Goal: Obtain resource: Download file/media

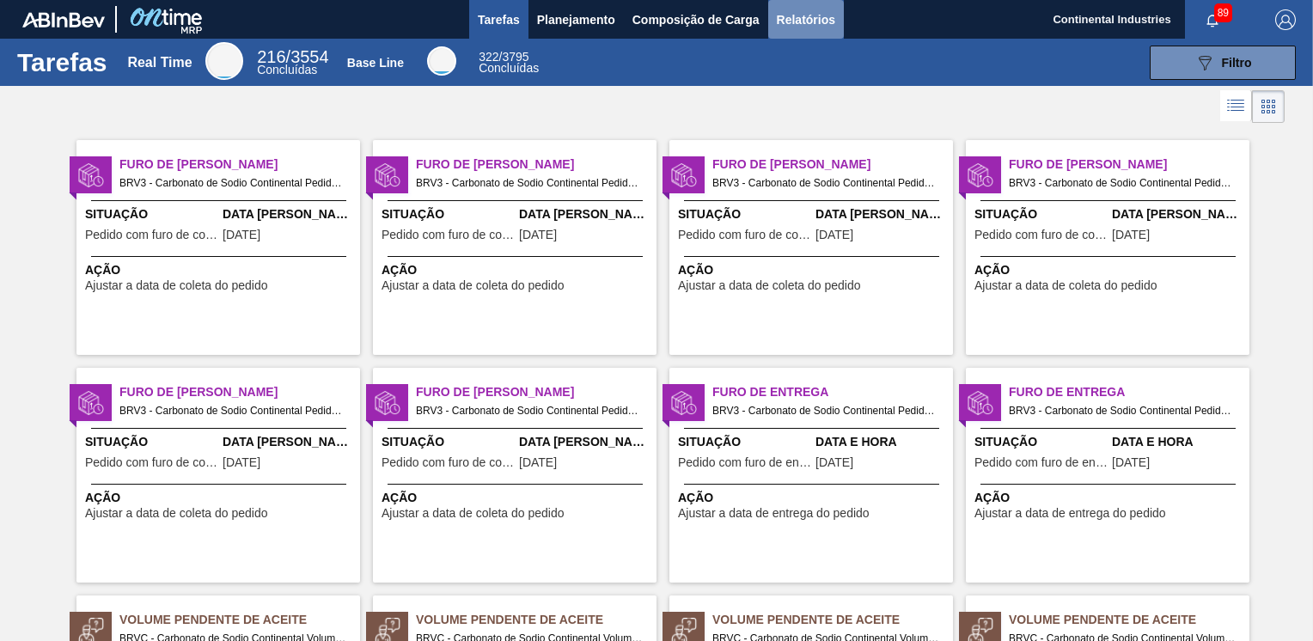
click at [790, 16] on span "Relatórios" at bounding box center [806, 19] width 58 height 21
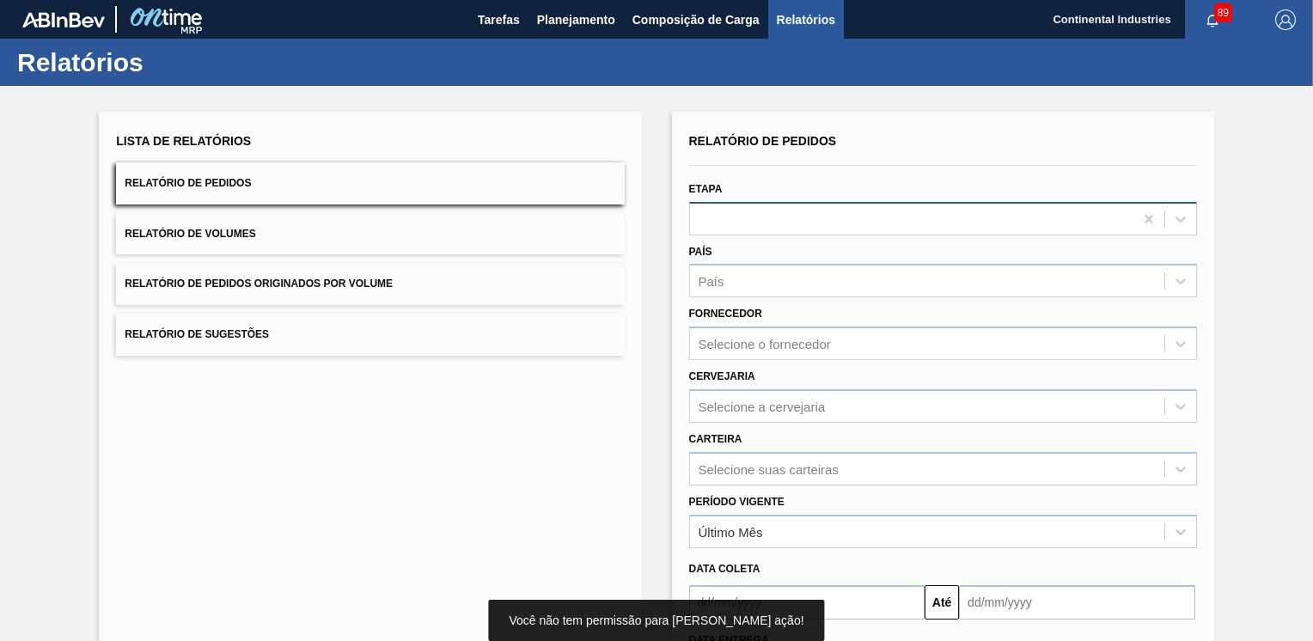
click at [859, 204] on div at bounding box center [943, 219] width 508 height 34
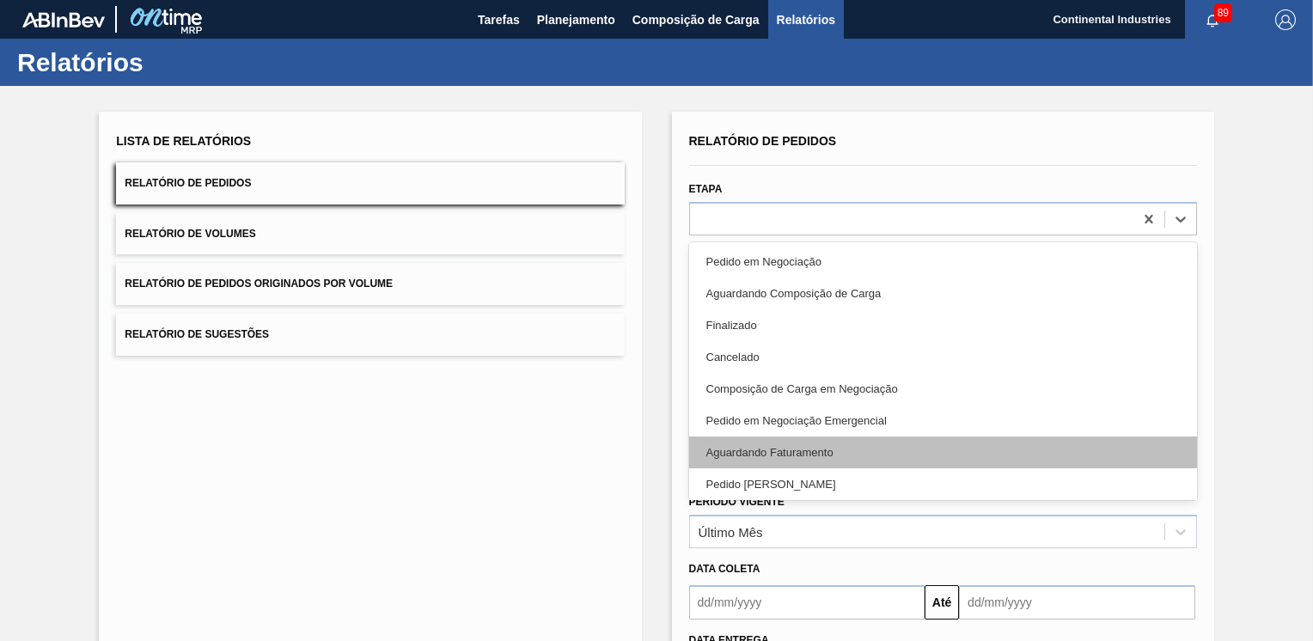
click at [743, 442] on div "Aguardando Faturamento" at bounding box center [943, 452] width 508 height 32
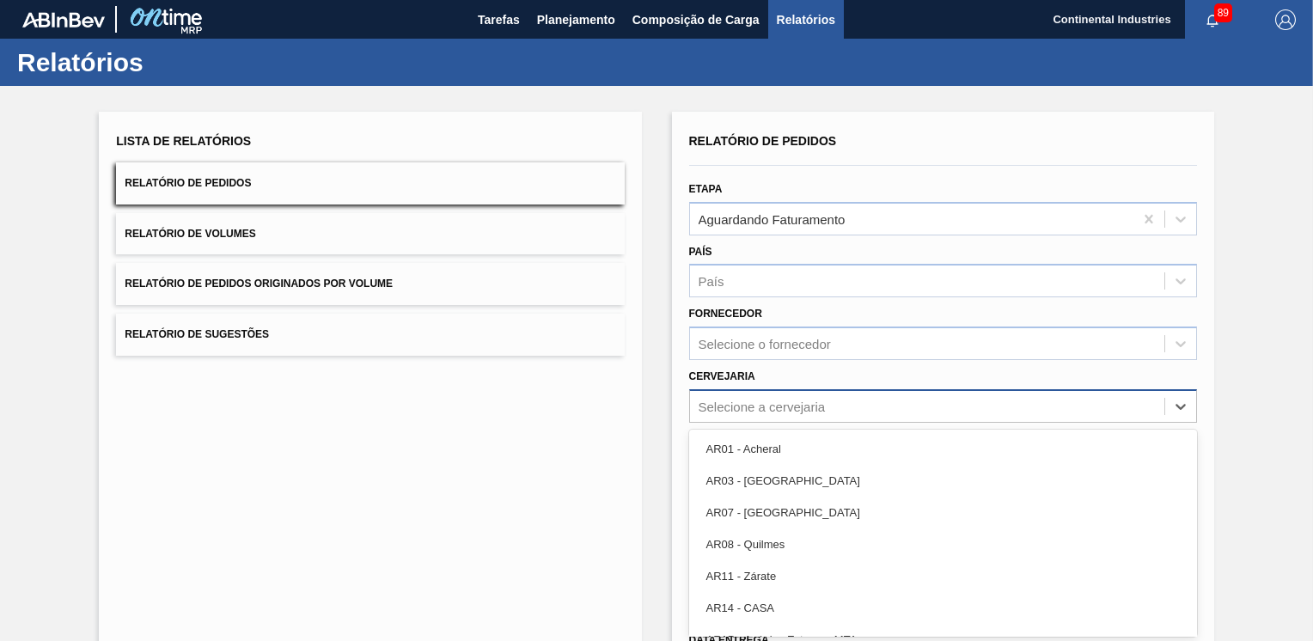
click at [901, 395] on div "option AR01 - Acheral focused, 1 of 93. 93 results available. Use Up and Down t…" at bounding box center [943, 406] width 508 height 34
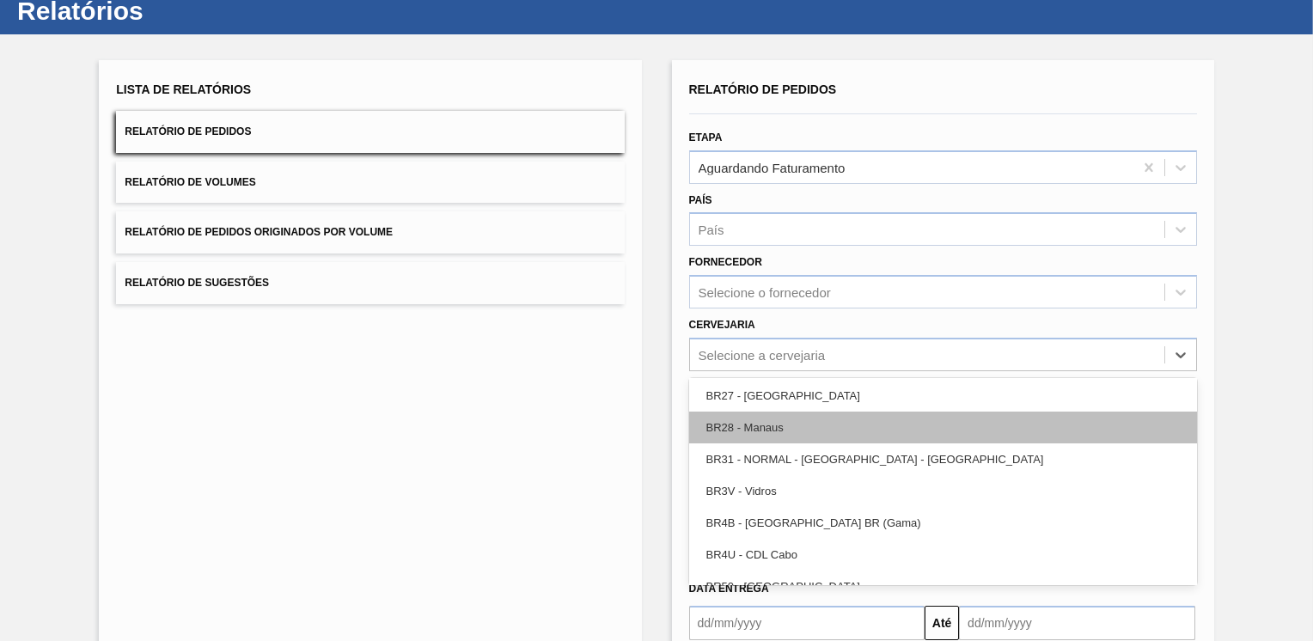
scroll to position [1804, 0]
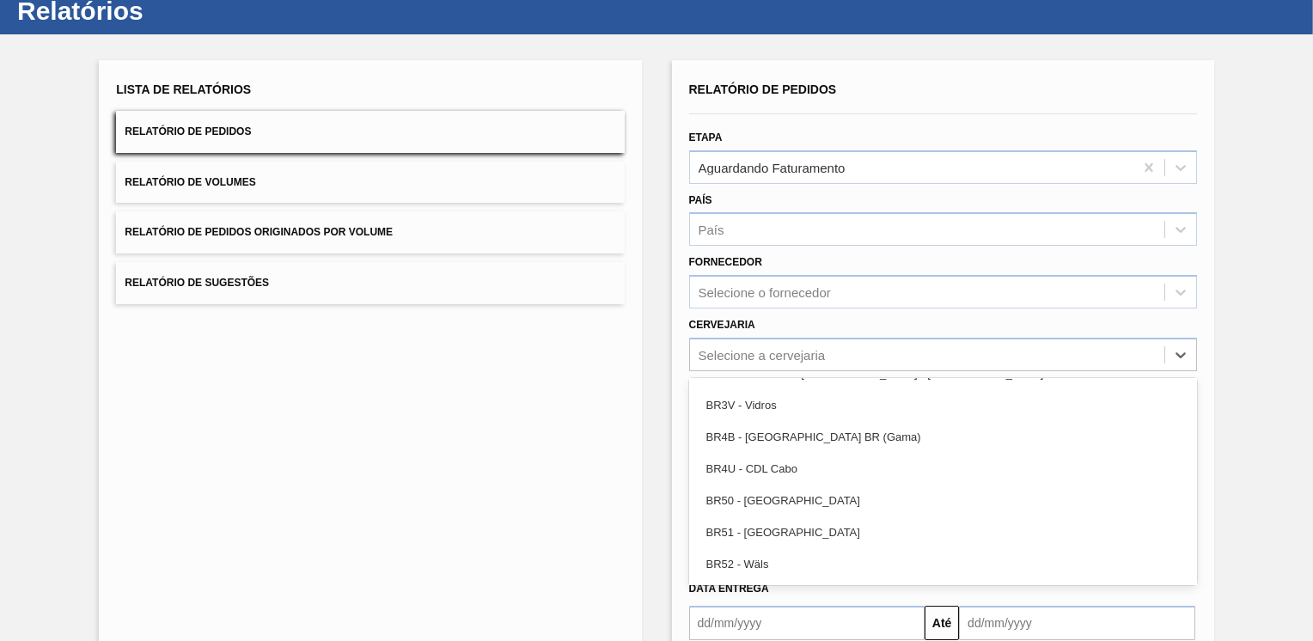
click at [1259, 376] on div "Lista de Relatórios Relatório de Pedidos Relatório de Volumes Relatório de Pedi…" at bounding box center [656, 389] width 1313 height 710
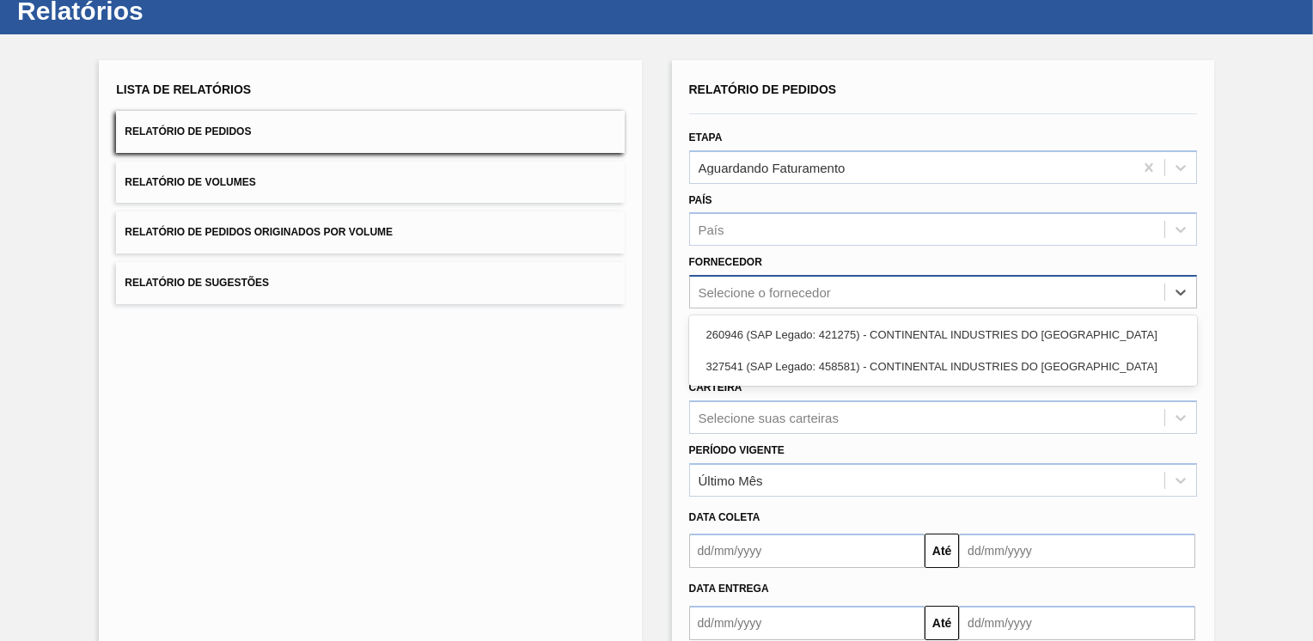
click at [811, 297] on div "Selecione o fornecedor" at bounding box center [764, 292] width 132 height 15
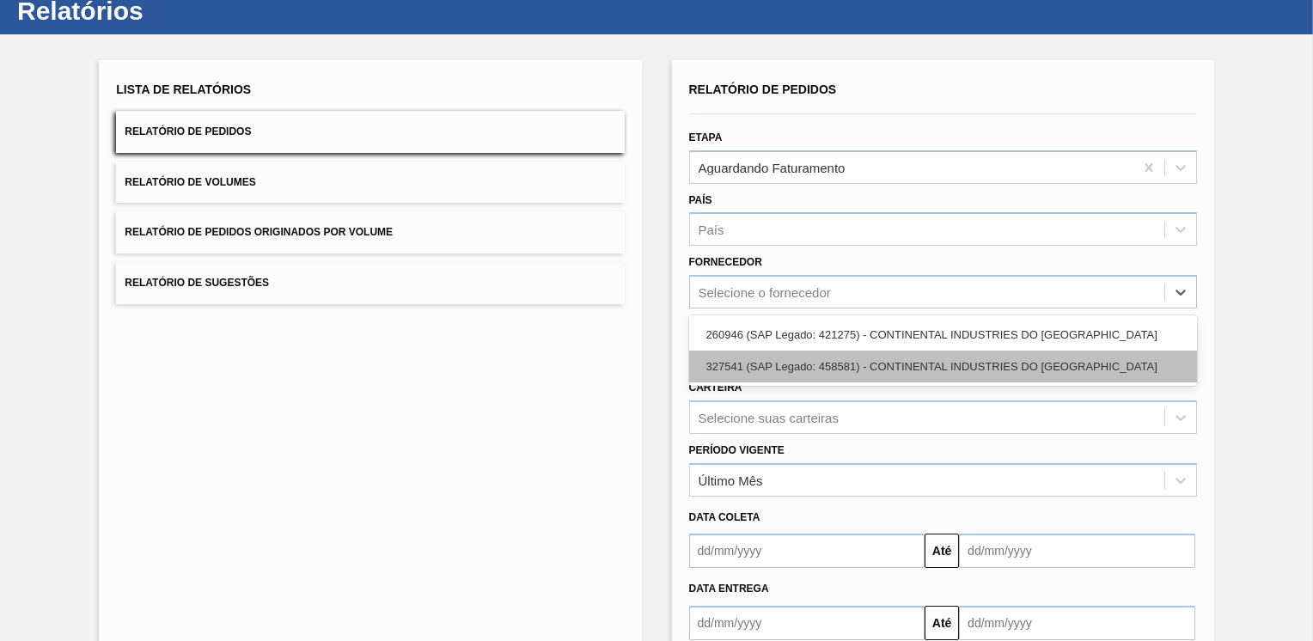
click at [807, 357] on div "327541 (SAP Legado: 458581) - CONTINENTAL INDUSTRIES DO [GEOGRAPHIC_DATA]" at bounding box center [943, 366] width 508 height 32
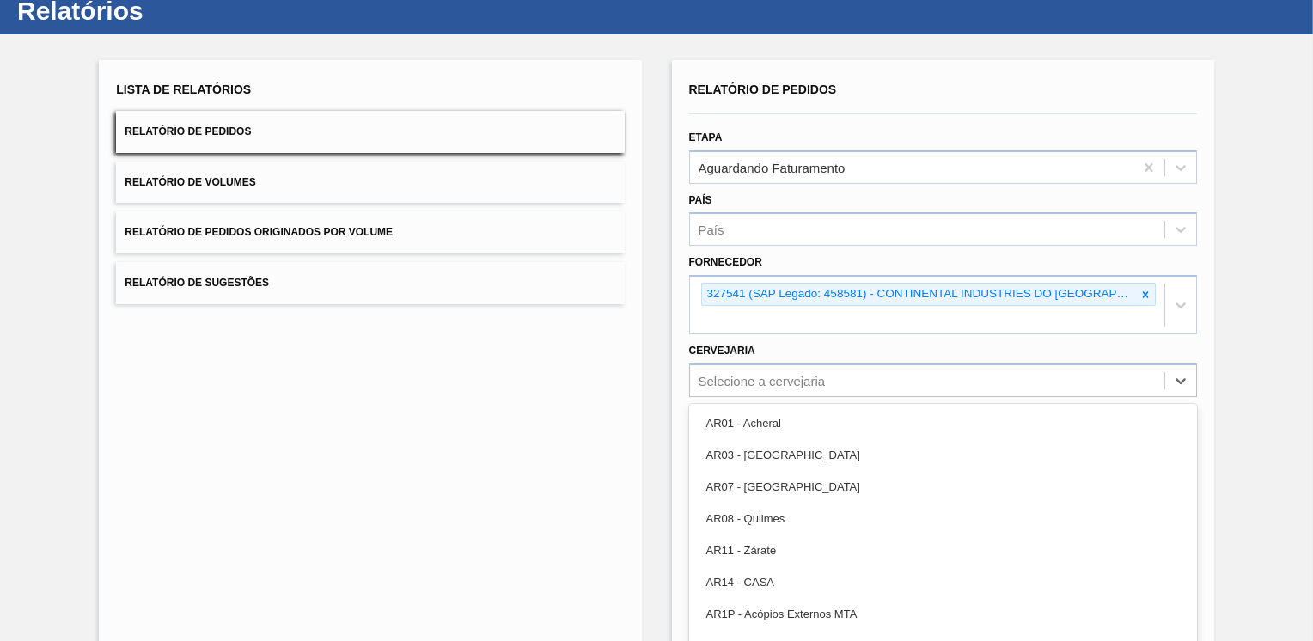
click at [807, 373] on div "Selecione a cervejaria" at bounding box center [761, 380] width 127 height 15
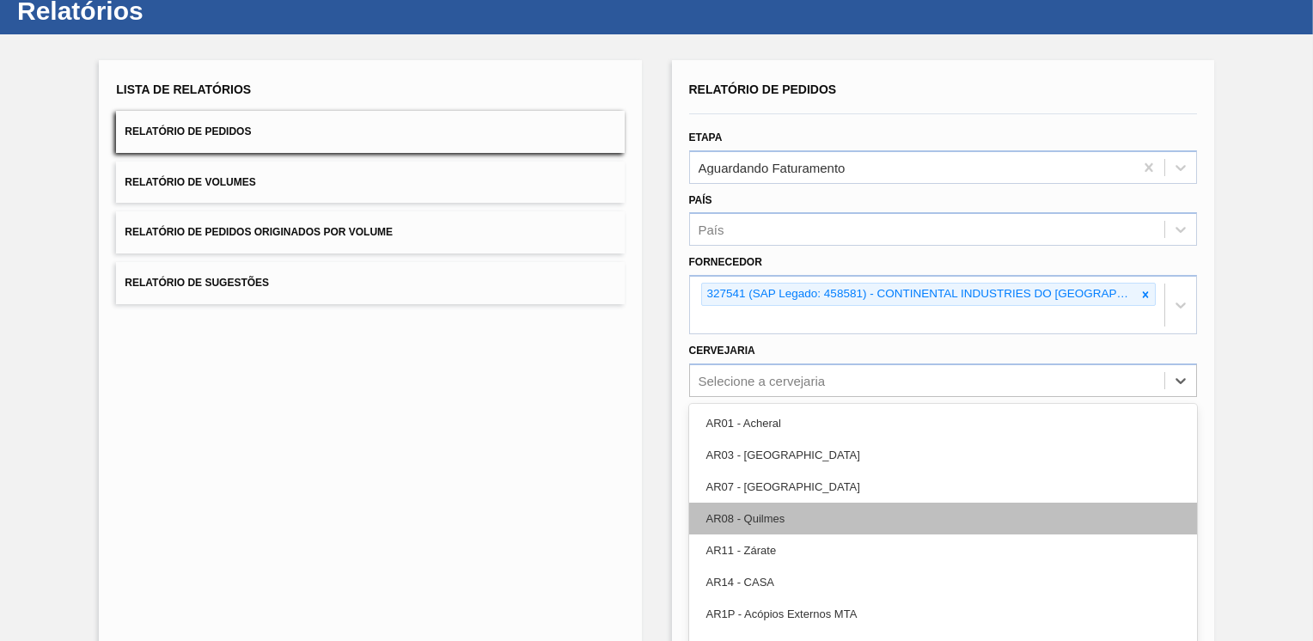
drag, startPoint x: 1189, startPoint y: 393, endPoint x: 1177, endPoint y: 504, distance: 112.3
click at [1177, 504] on div "AR01 - Acheral AR03 - [GEOGRAPHIC_DATA] AR07 - [GEOGRAPHIC_DATA] [GEOGRAPHIC_DA…" at bounding box center [943, 533] width 508 height 258
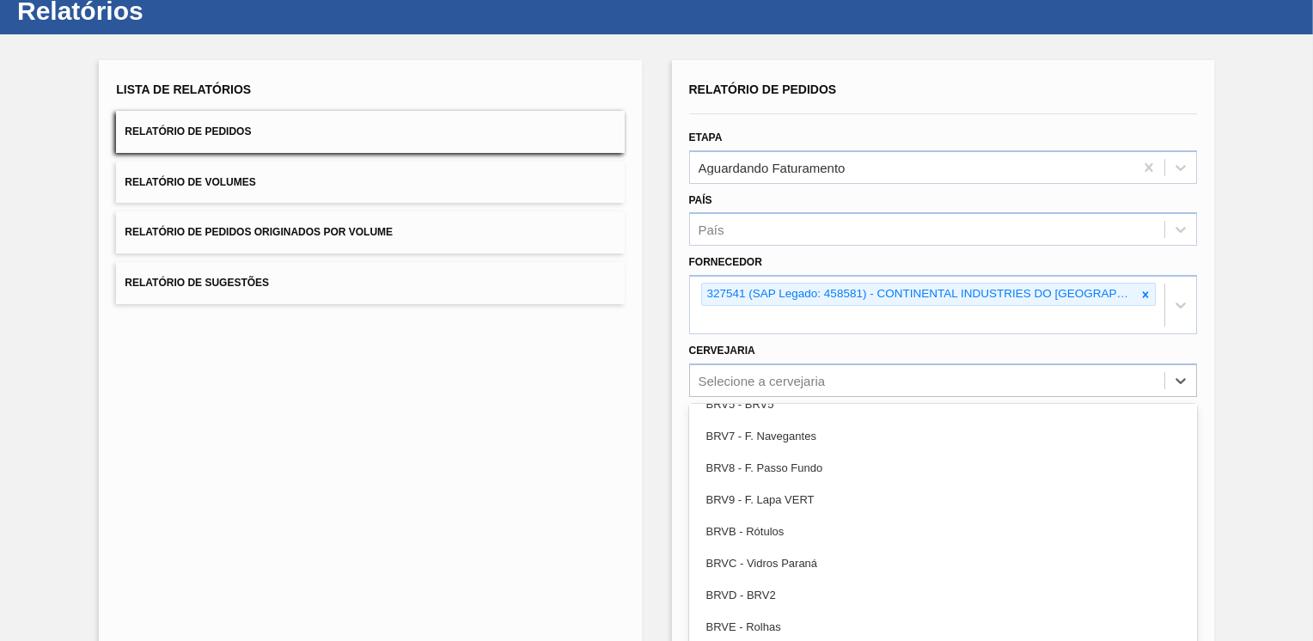
scroll to position [2275, 0]
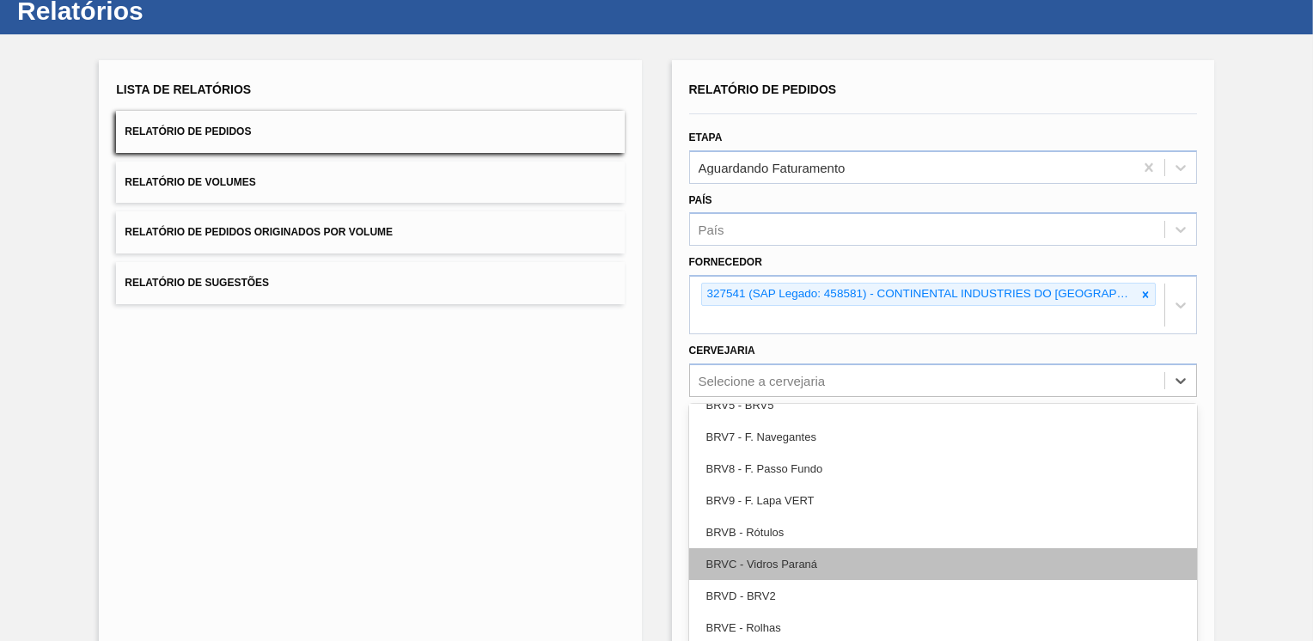
click at [769, 548] on div "BRVC - Vidros Paraná" at bounding box center [943, 564] width 508 height 32
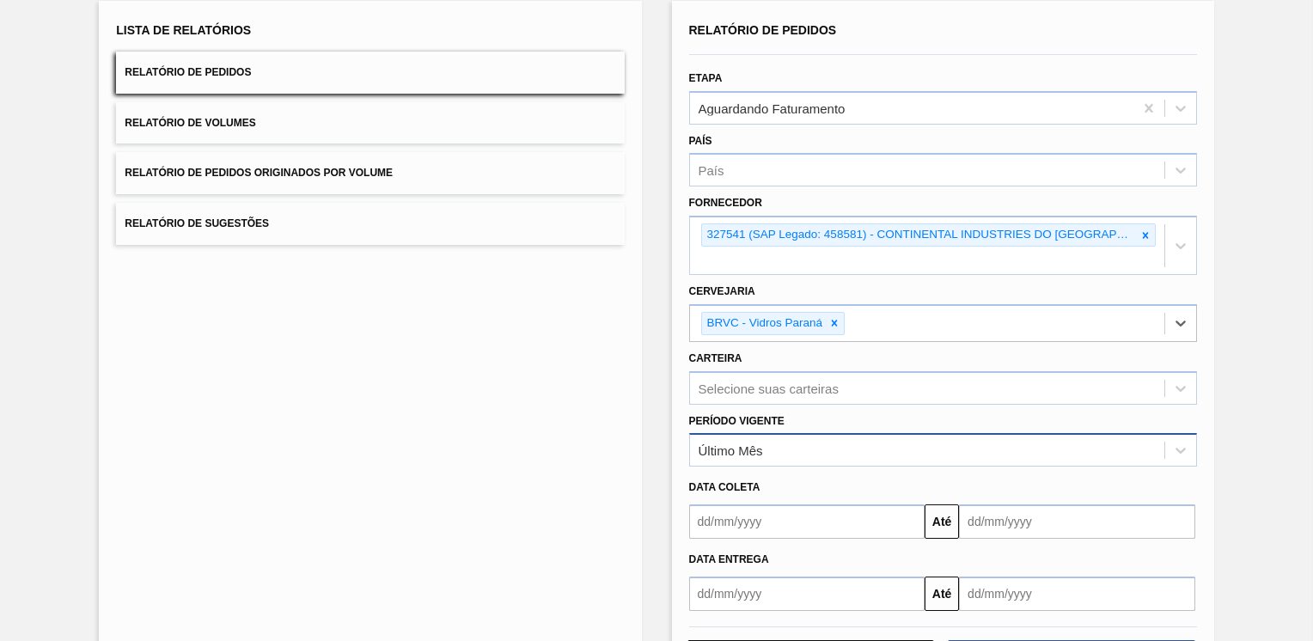
scroll to position [137, 0]
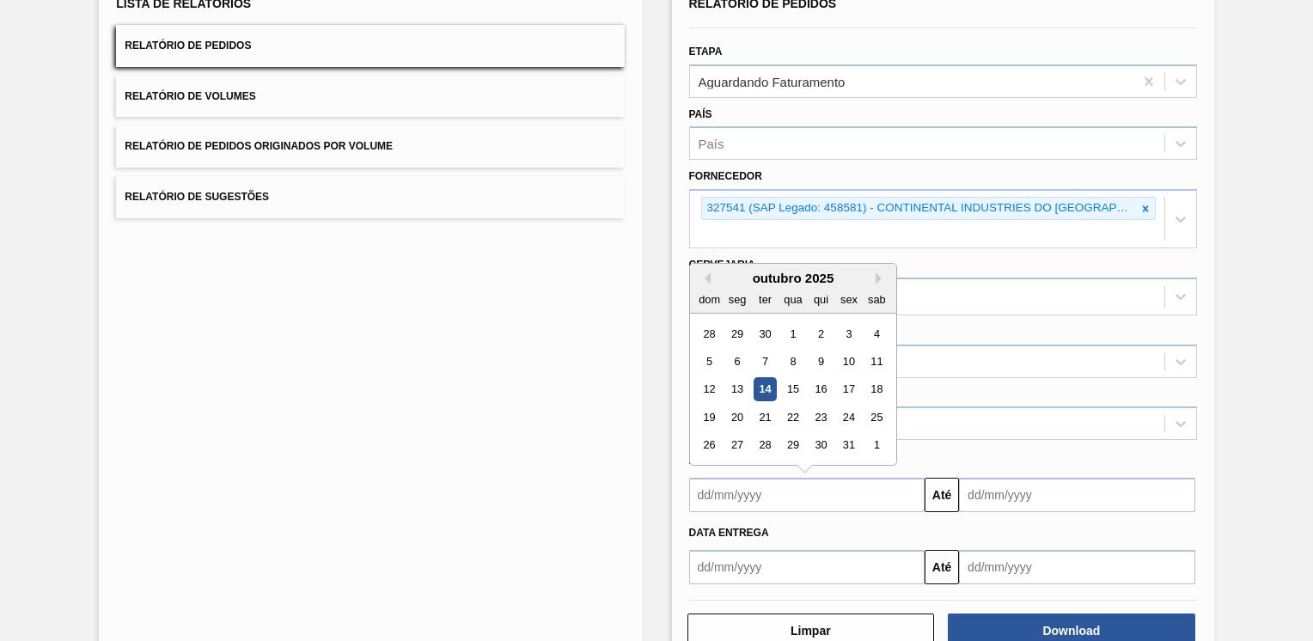
click at [798, 478] on input "text" at bounding box center [807, 495] width 236 height 34
click at [764, 350] on div "7" at bounding box center [764, 361] width 23 height 23
type input "[DATE]"
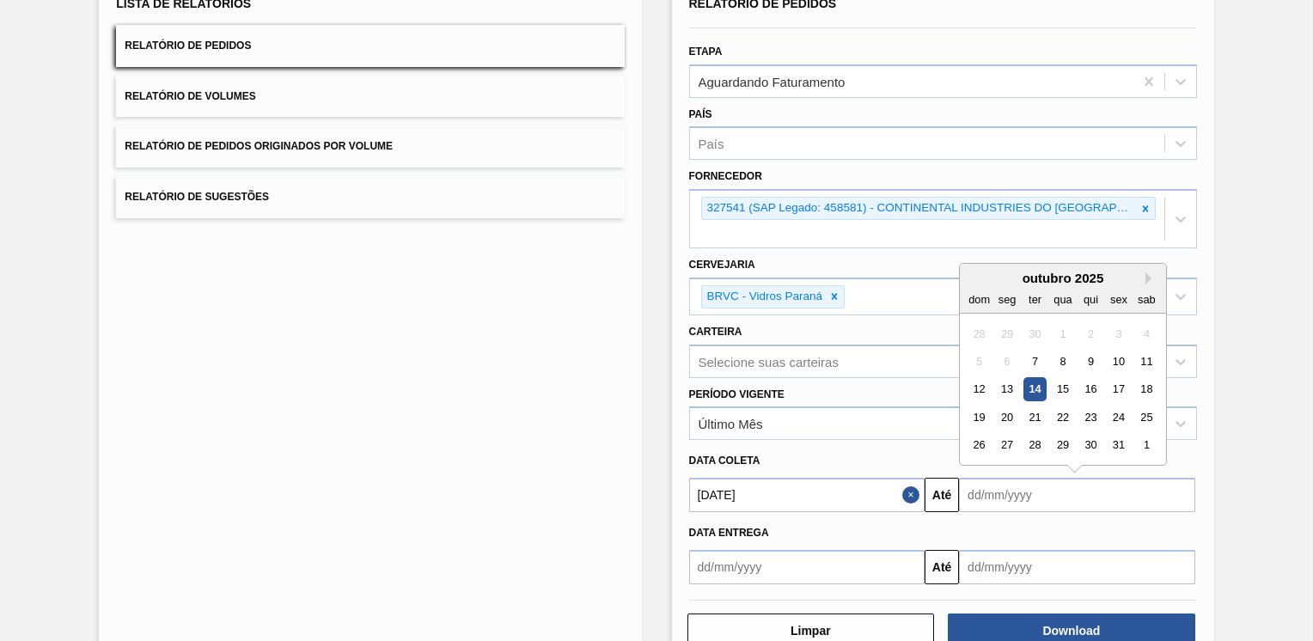
click at [1034, 478] on input "text" at bounding box center [1077, 495] width 236 height 34
click at [1150, 272] on button "Next Month" at bounding box center [1151, 278] width 12 height 12
click at [1113, 378] on div "14" at bounding box center [1117, 389] width 23 height 23
type input "[DATE]"
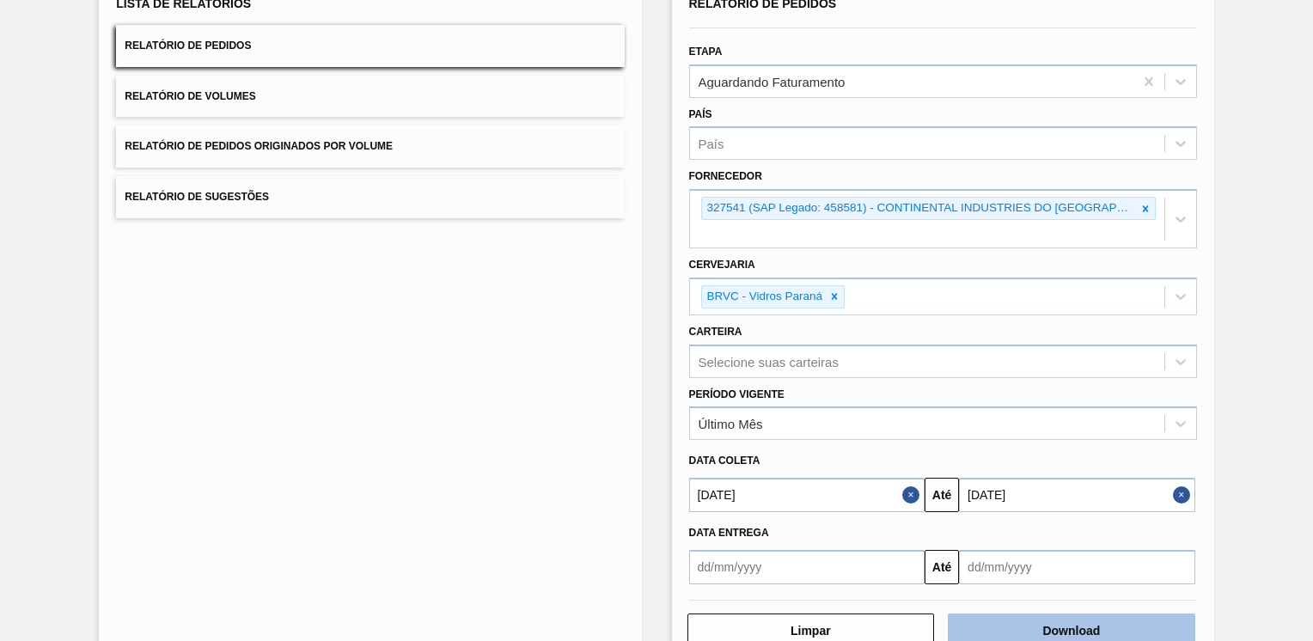
click at [1076, 613] on button "Download" at bounding box center [1071, 630] width 247 height 34
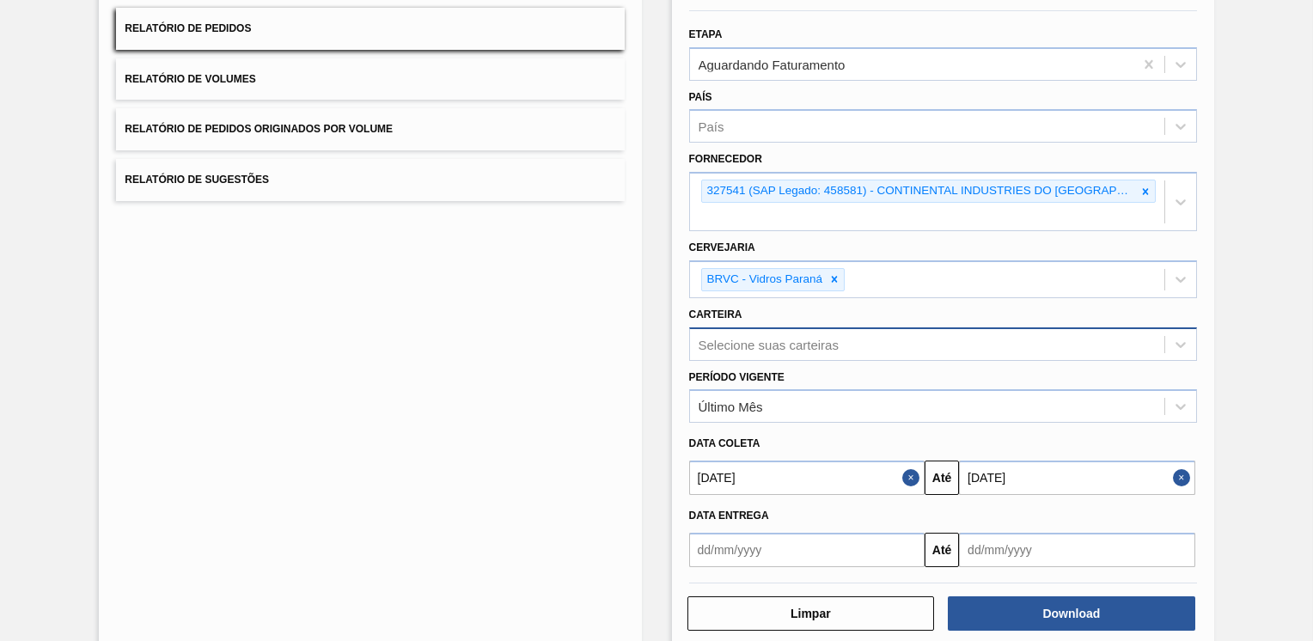
scroll to position [159, 0]
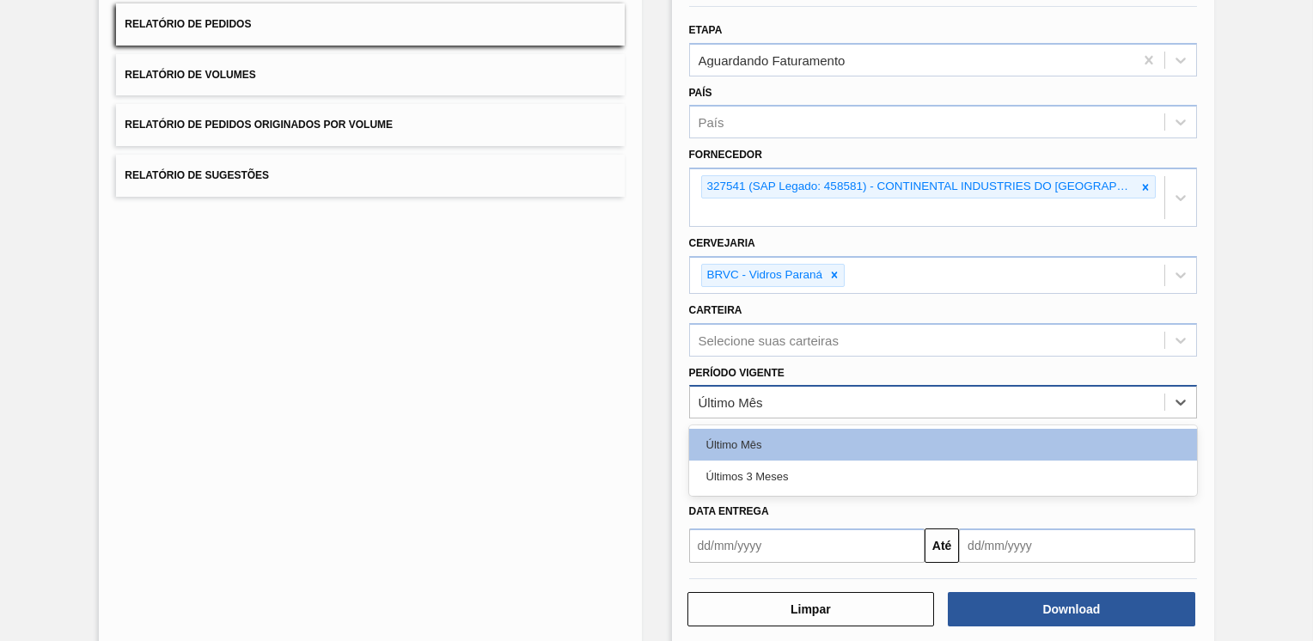
click at [1027, 385] on div "Último Mês" at bounding box center [943, 402] width 508 height 34
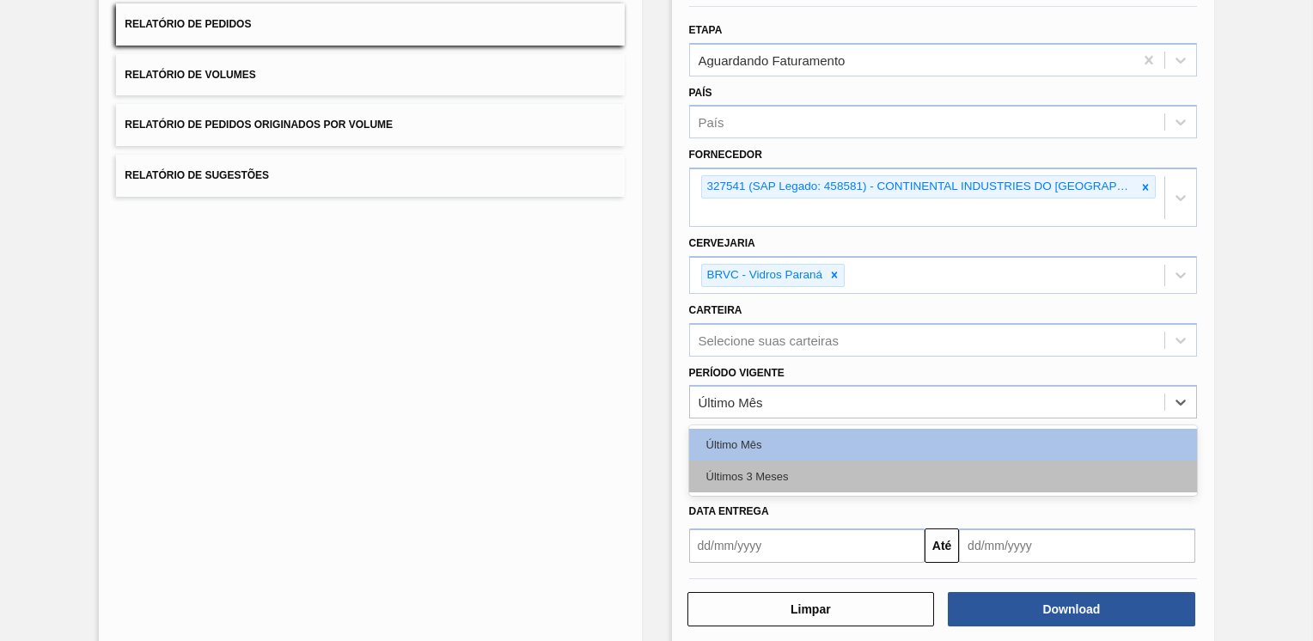
click at [923, 460] on div "Últimos 3 Meses" at bounding box center [943, 476] width 508 height 32
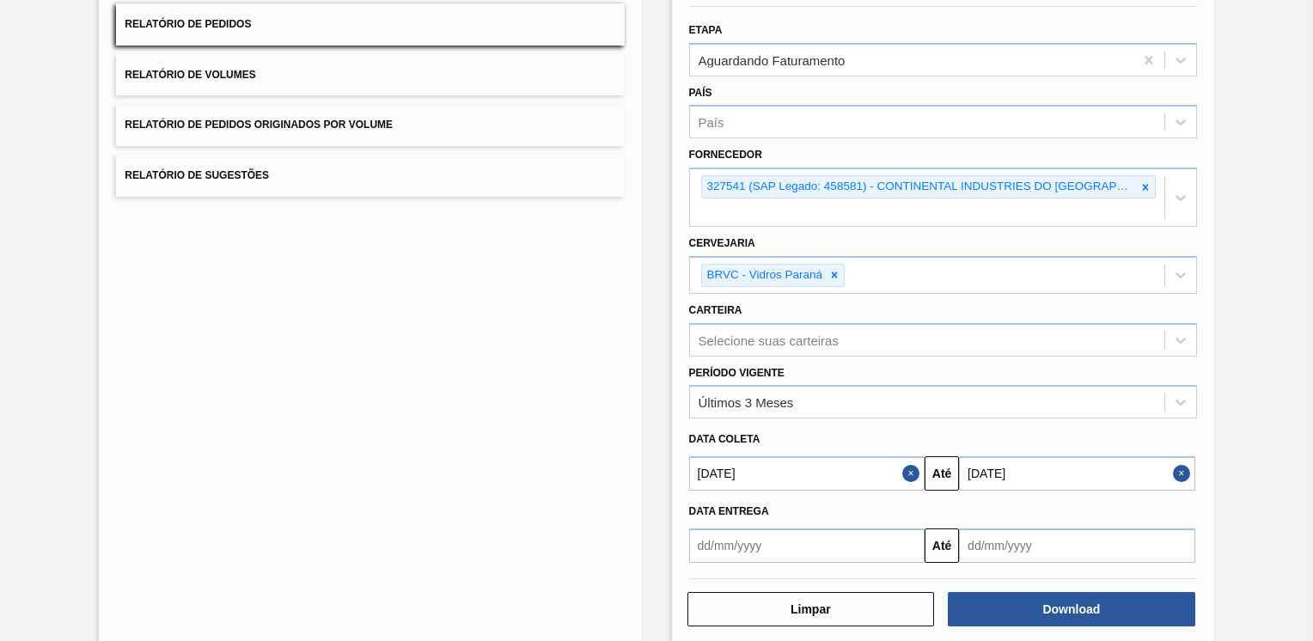
click at [909, 456] on button "Close" at bounding box center [913, 473] width 22 height 34
click at [1180, 456] on button "Close" at bounding box center [1184, 473] width 22 height 34
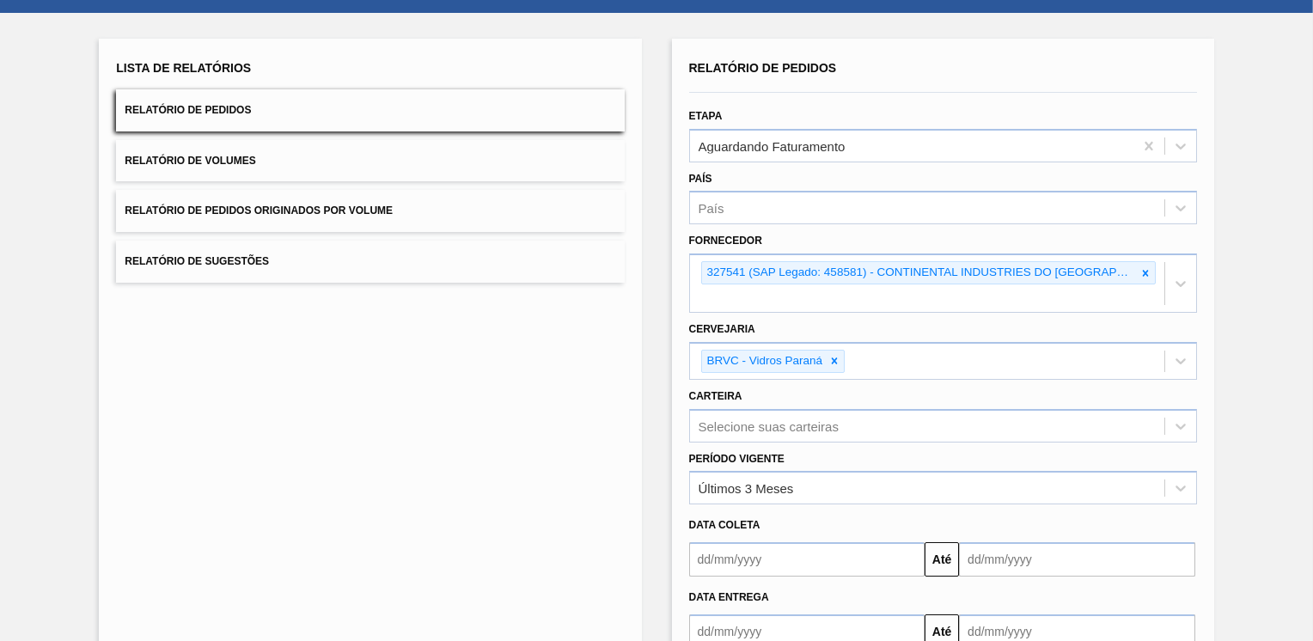
scroll to position [0, 0]
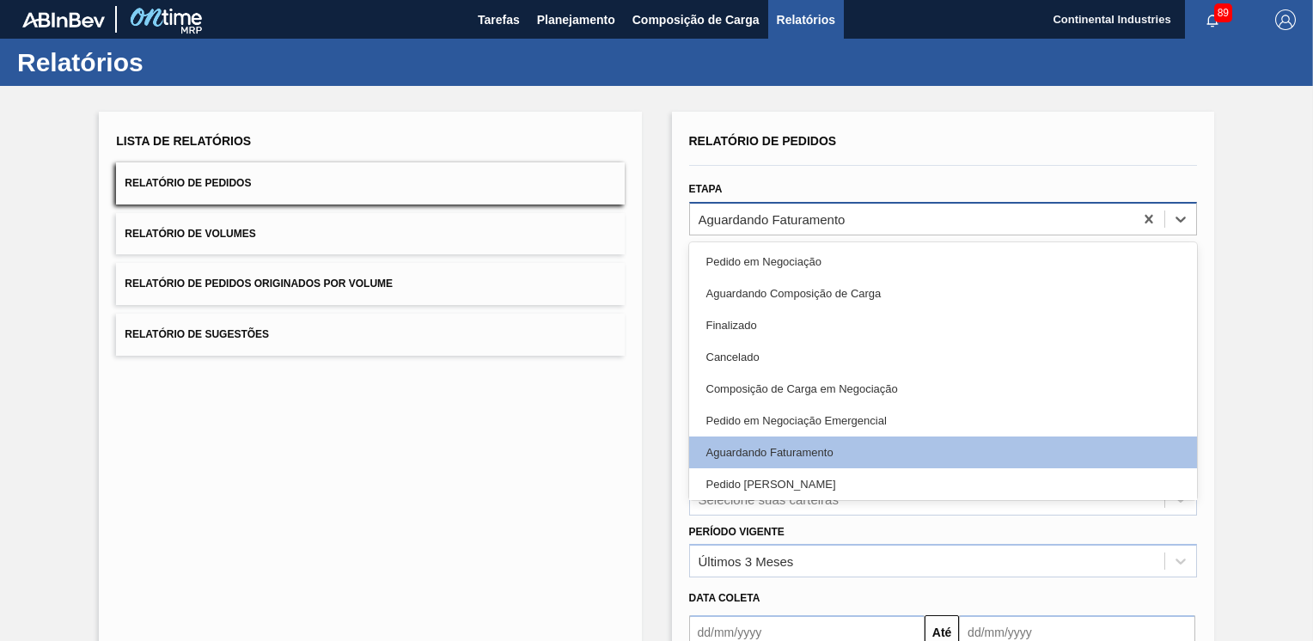
click at [879, 215] on div "Aguardando Faturamento" at bounding box center [911, 218] width 443 height 25
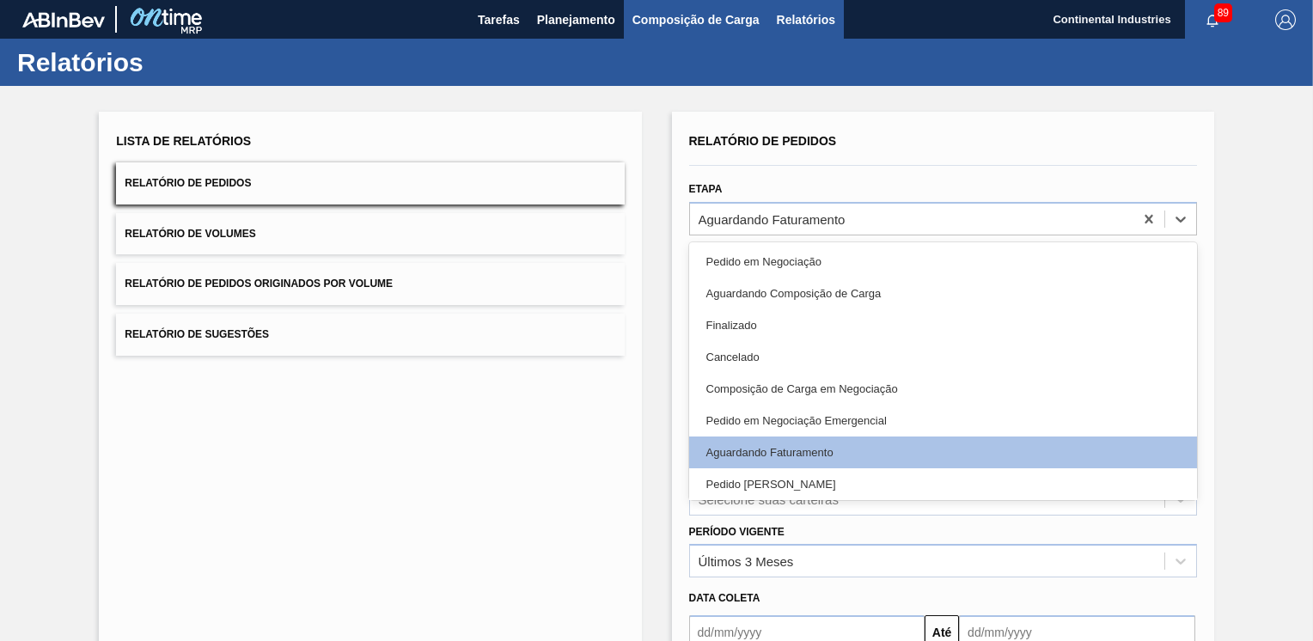
click at [656, 22] on span "Composição de Carga" at bounding box center [695, 19] width 127 height 21
